Goal: Find contact information: Find contact information

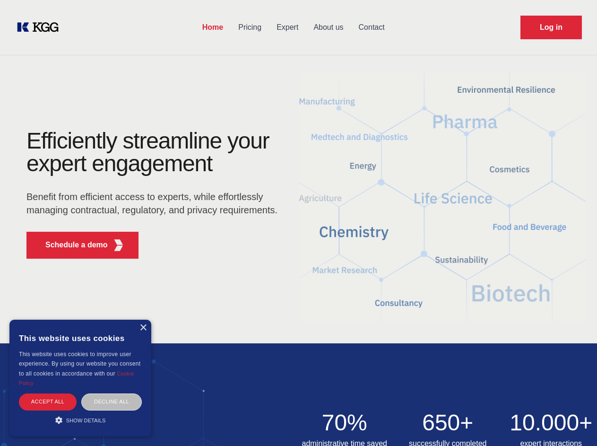
click at [298, 223] on div "Efficiently streamline your expert engagement Benefit from efficient access to …" at bounding box center [155, 198] width 288 height 137
click at [71, 245] on p "Schedule a demo" at bounding box center [76, 244] width 62 height 11
click at [143, 328] on div "× This website uses cookies This website uses cookies to improve user experienc…" at bounding box center [80, 378] width 142 height 117
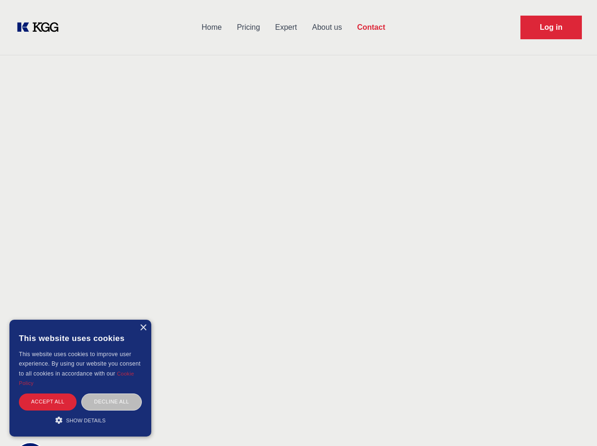
click at [48, 402] on div "Accept all" at bounding box center [48, 402] width 58 height 17
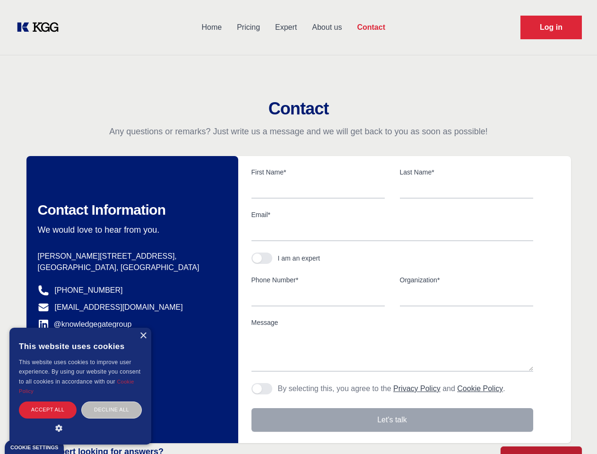
click at [112, 402] on div "Decline all" at bounding box center [111, 410] width 61 height 17
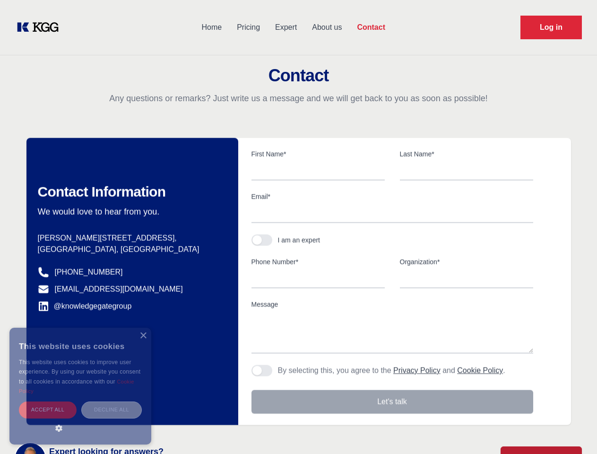
click at [80, 420] on main "Contact Any questions or remarks? Just write us a message and we will get back …" at bounding box center [298, 246] width 597 height 492
